Goal: Navigation & Orientation: Find specific page/section

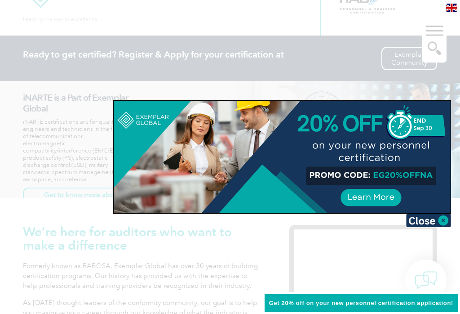
scroll to position [40, 0]
click at [436, 221] on img at bounding box center [428, 219] width 45 height 13
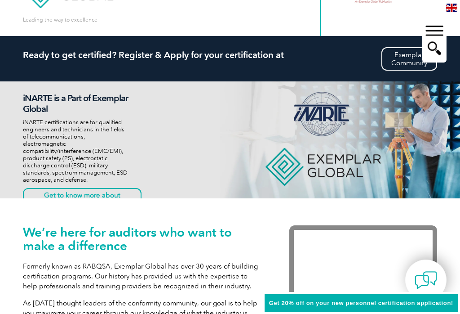
click at [433, 27] on div "▼" at bounding box center [434, 40] width 24 height 45
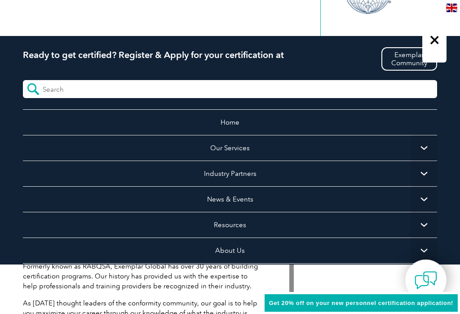
scroll to position [0, 0]
click at [453, 4] on img at bounding box center [451, 8] width 11 height 9
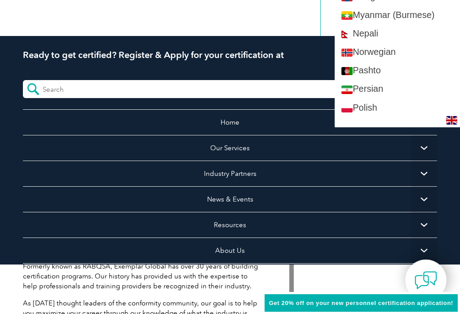
scroll to position [1204, 0]
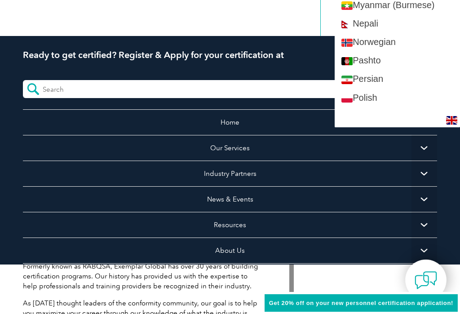
click at [450, 188] on div "Home Our Services Getting Certified Individual Certifications Engineers & Techn…" at bounding box center [230, 169] width 460 height 189
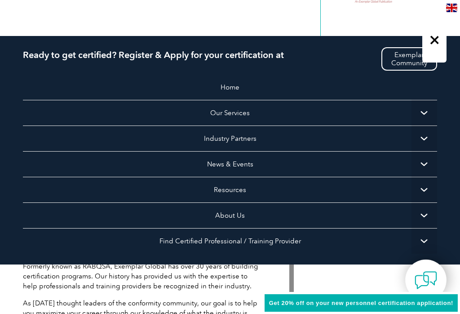
scroll to position [13, 0]
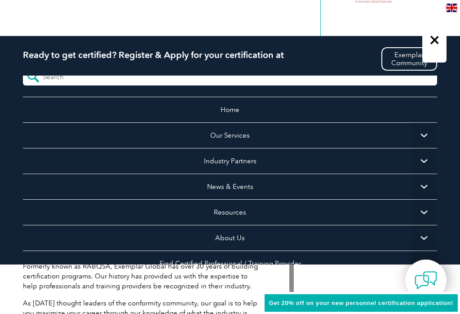
click at [236, 107] on link "Home" at bounding box center [230, 110] width 414 height 26
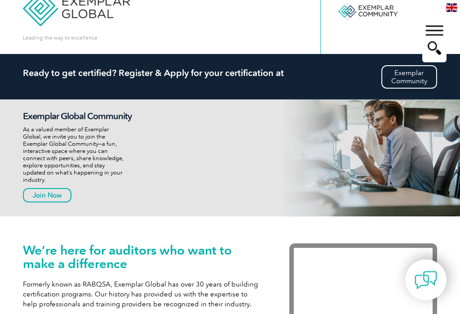
scroll to position [23, 0]
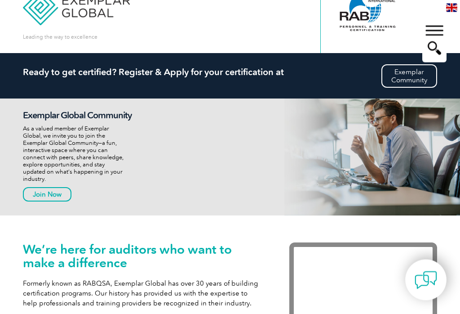
click at [411, 72] on link "Exemplar Community" at bounding box center [409, 76] width 56 height 23
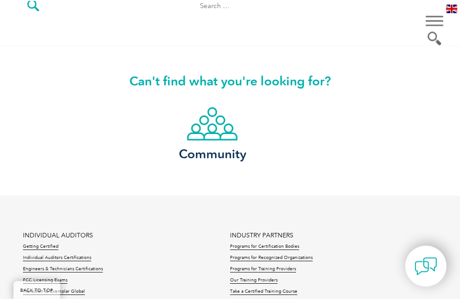
scroll to position [63, 0]
